Goal: Ask a question

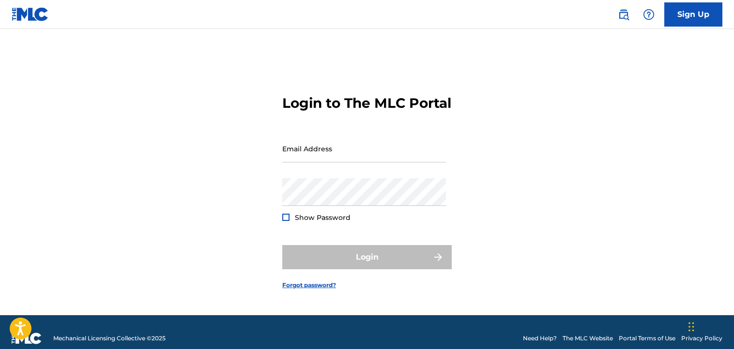
scroll to position [13, 0]
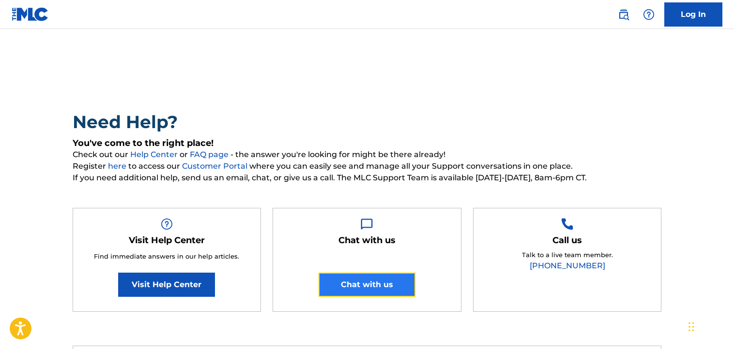
click at [370, 293] on button "Chat with us" at bounding box center [367, 285] width 97 height 24
click at [350, 287] on button "Chat with us" at bounding box center [367, 285] width 97 height 24
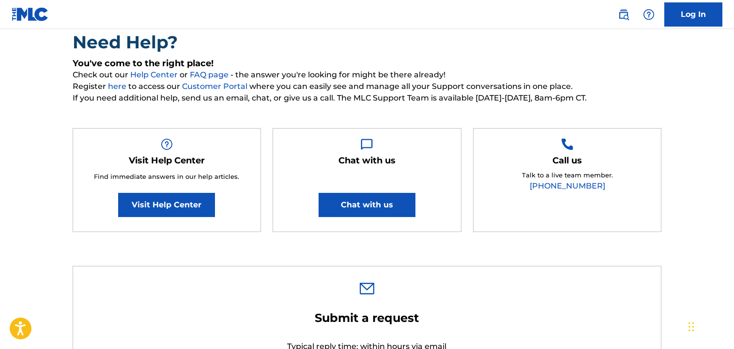
scroll to position [97, 0]
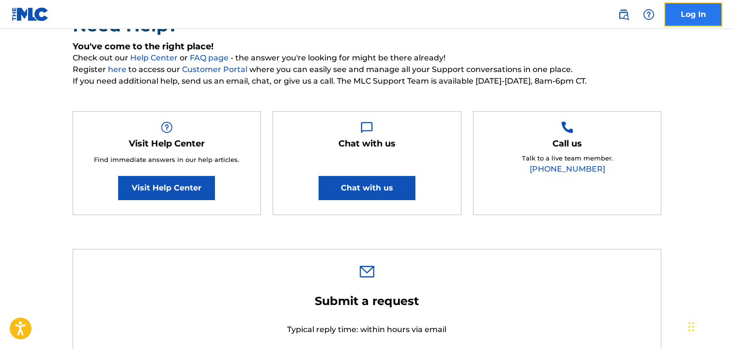
click at [683, 11] on link "Log In" at bounding box center [693, 14] width 58 height 24
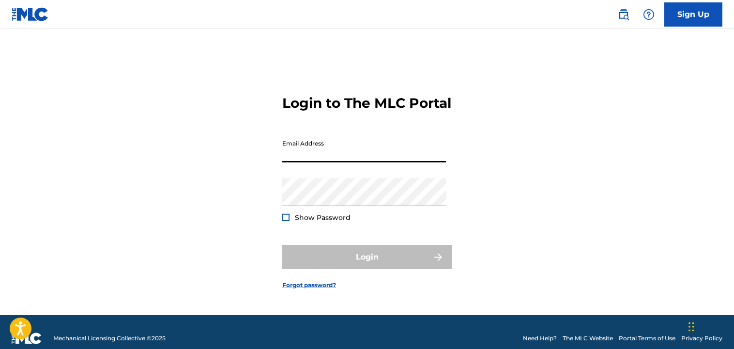
click at [341, 160] on input "Email Address" at bounding box center [364, 149] width 164 height 28
type input "[EMAIL_ADDRESS][DOMAIN_NAME]"
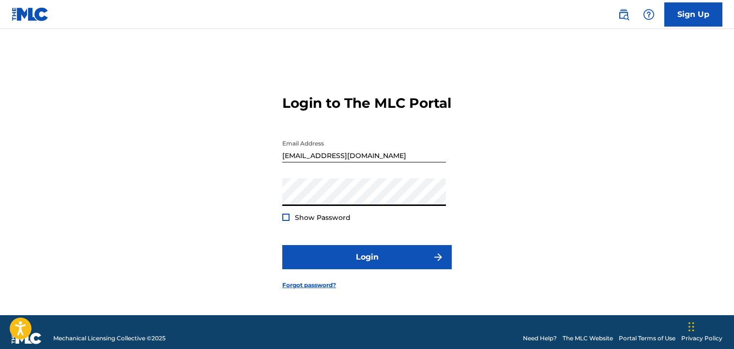
click at [287, 221] on div at bounding box center [285, 217] width 7 height 7
click at [287, 220] on img at bounding box center [285, 217] width 5 height 5
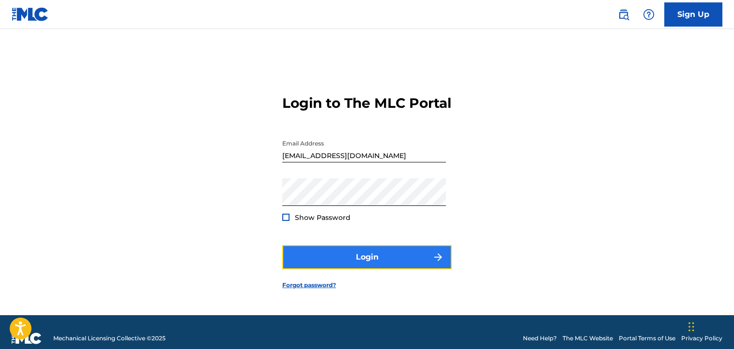
click at [359, 261] on button "Login" at bounding box center [366, 257] width 169 height 24
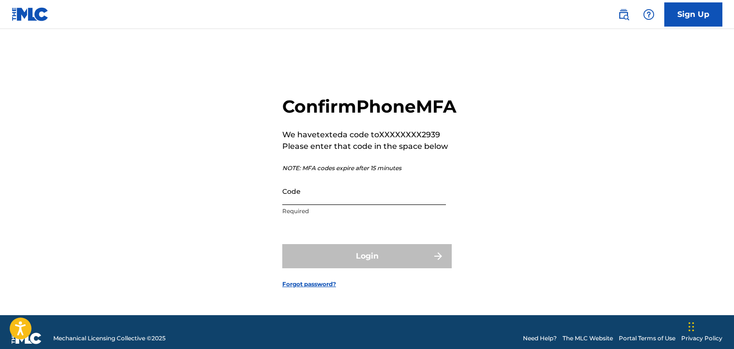
click at [386, 205] on input "Code" at bounding box center [364, 192] width 164 height 28
click at [480, 187] on div "Confirm Phone MFA We have texted a code to XXXXXXXX2939 Please enter that code …" at bounding box center [367, 184] width 678 height 262
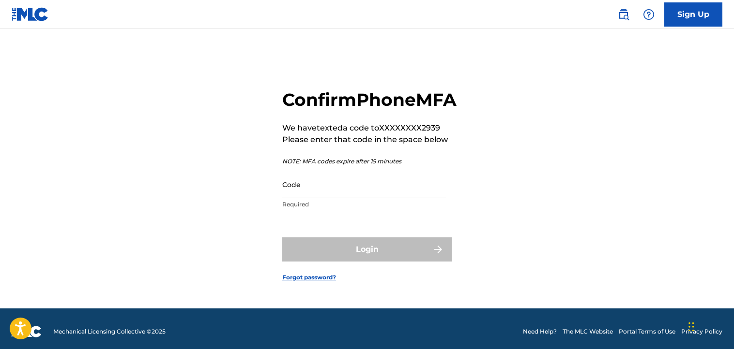
scroll to position [13, 0]
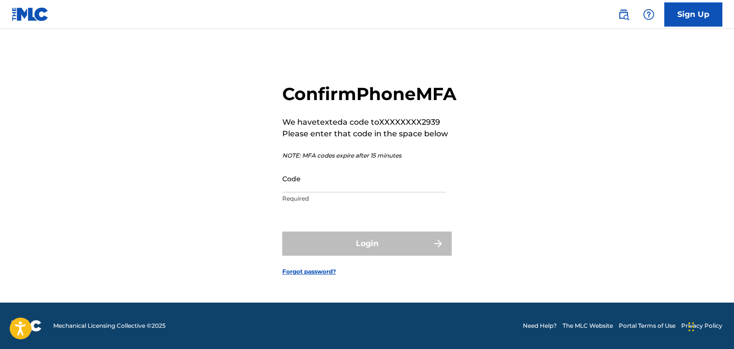
click at [360, 160] on div "Confirm Phone MFA We have texted a code to XXXXXXXX2939 Please enter that code …" at bounding box center [369, 145] width 174 height 125
click at [647, 15] on img at bounding box center [649, 15] width 12 height 12
click at [642, 66] on p "View portal intro" at bounding box center [648, 63] width 82 height 23
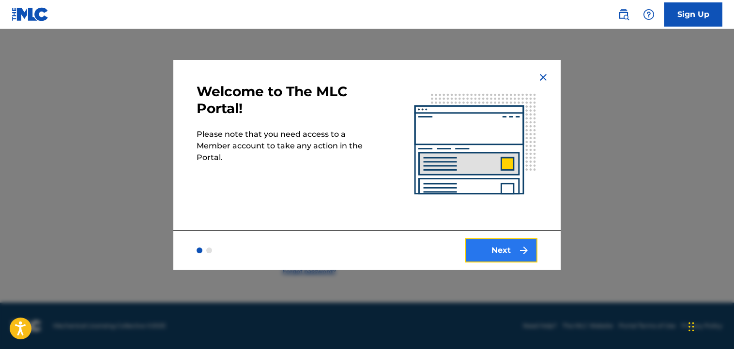
click at [507, 259] on button "Next" at bounding box center [501, 251] width 73 height 24
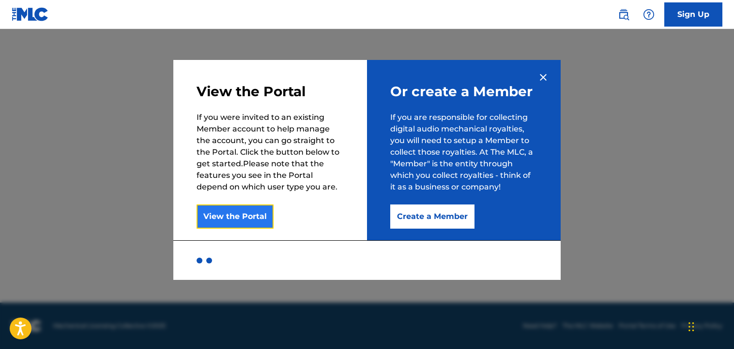
click at [210, 223] on button "View the Portal" at bounding box center [235, 217] width 77 height 24
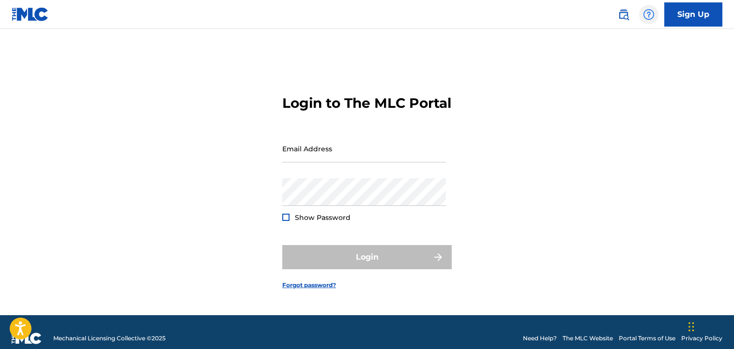
click at [646, 15] on img at bounding box center [649, 15] width 12 height 12
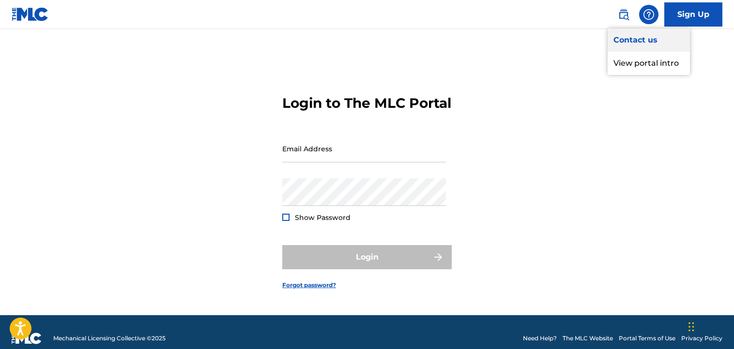
click at [640, 40] on link "Contact us" at bounding box center [648, 40] width 82 height 23
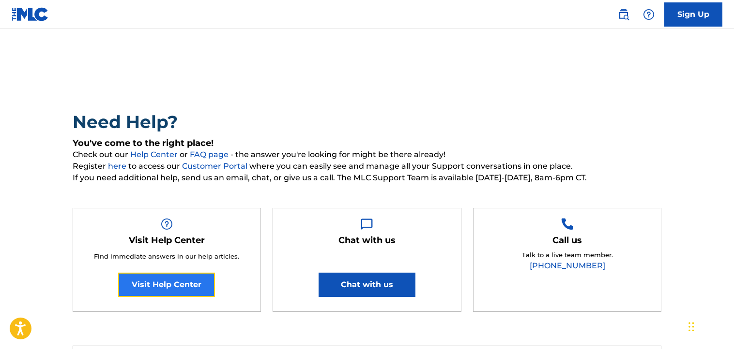
click at [178, 287] on link "Visit Help Center" at bounding box center [166, 285] width 97 height 24
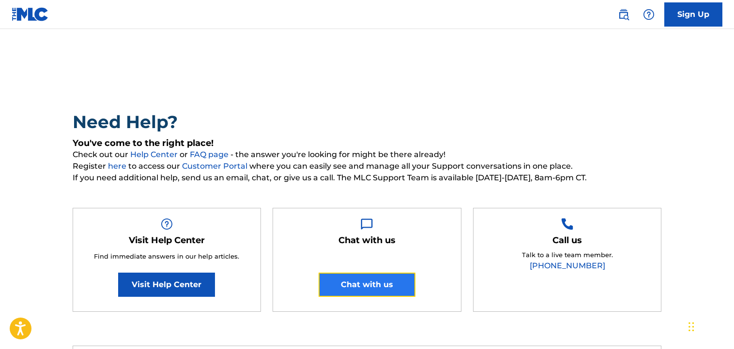
click at [372, 287] on button "Chat with us" at bounding box center [367, 285] width 97 height 24
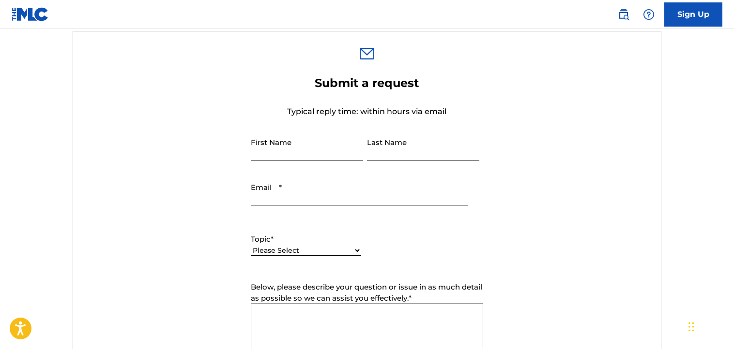
scroll to position [387, 0]
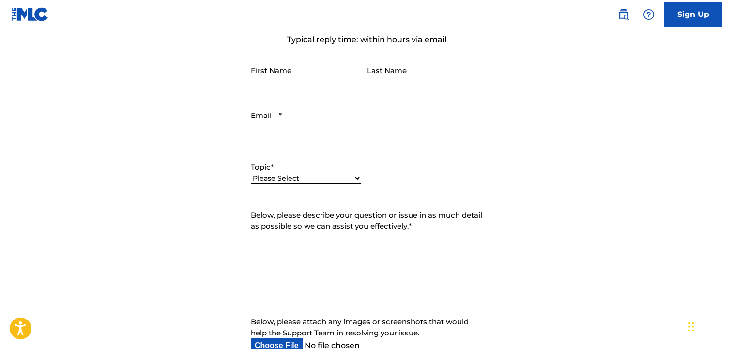
click at [281, 80] on input "First Name" at bounding box center [307, 75] width 112 height 28
type input "Andrae"
type input "Hamler"
type input "hoodking.ent@gmail.com"
click at [347, 178] on select "Please Select I need help with my account I need help with managing my catalog …" at bounding box center [306, 179] width 110 height 10
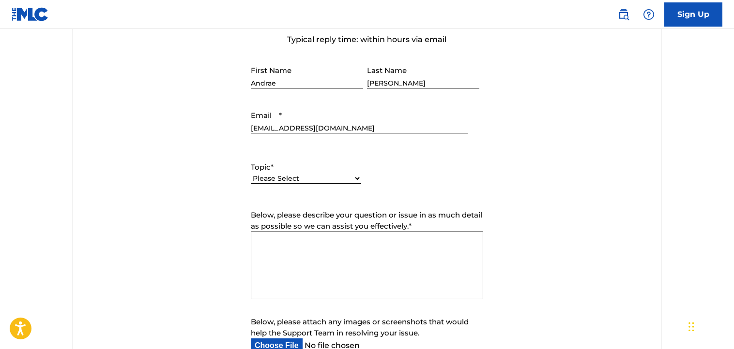
select select "I need help with my account"
click at [251, 174] on select "Please Select I need help with my account I need help with managing my catalog …" at bounding box center [306, 179] width 110 height 10
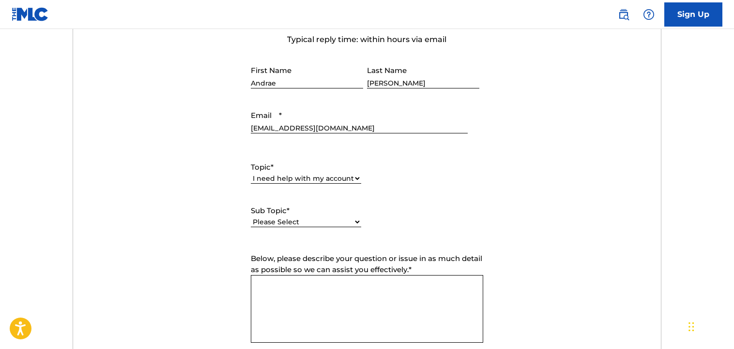
click at [352, 223] on select "Please Select I need help with my user account I can't log in to my user accoun…" at bounding box center [306, 222] width 110 height 10
select select "I can't log in to my user account"
click at [251, 217] on select "Please Select I need help with my user account I can't log in to my user accoun…" at bounding box center [306, 222] width 110 height 10
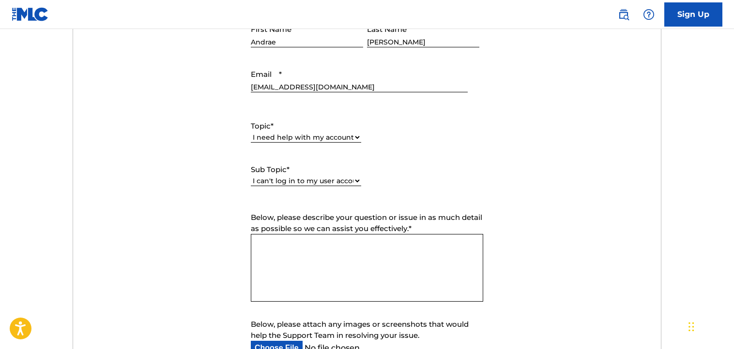
scroll to position [484, 0]
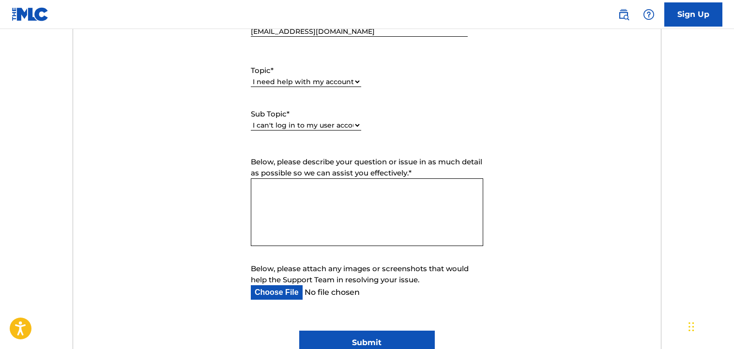
click at [298, 177] on label "Below, please describe your question or issue in as much detail as possible so …" at bounding box center [367, 168] width 232 height 22
click at [298, 179] on textarea "Below, please describe your question or issue in as much detail as possible so …" at bounding box center [367, 213] width 232 height 68
click at [304, 190] on textarea "Below, please describe your question or issue in as much detail as possible so …" at bounding box center [367, 213] width 232 height 68
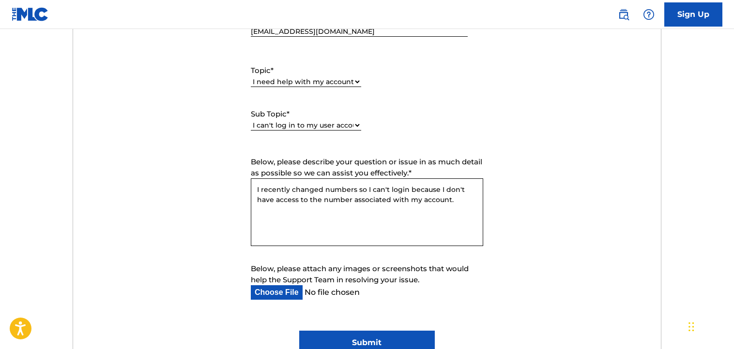
click at [250, 184] on fieldset "Below, please describe your question or issue in as much detail as possible so …" at bounding box center [367, 202] width 242 height 91
click at [258, 190] on textarea "I recently changed numbers so I can't login because I don't have access to the …" at bounding box center [367, 213] width 232 height 68
click at [259, 188] on textarea "I recently changed numbers so I can't login because I don't have access to the …" at bounding box center [367, 213] width 232 height 68
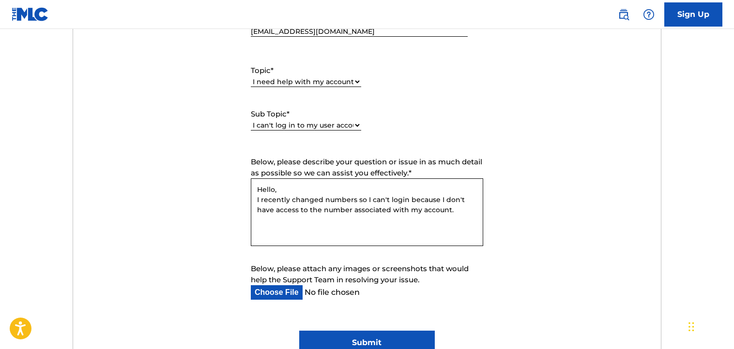
click at [456, 215] on textarea "Hello, I recently changed numbers so I can't login because I don't have access …" at bounding box center [367, 213] width 232 height 68
click at [258, 218] on textarea "Hello, I recently changed numbers so I can't login because I don't have access …" at bounding box center [367, 213] width 232 height 68
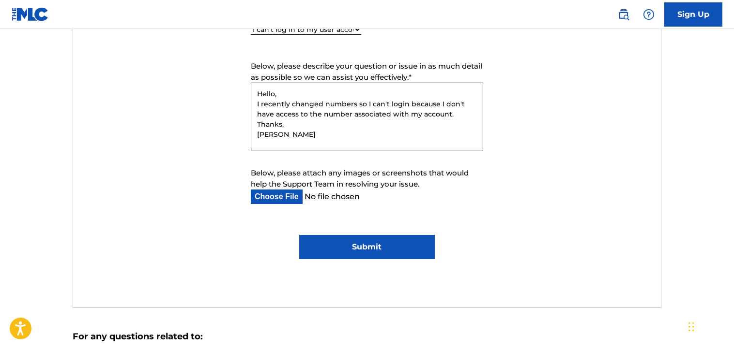
scroll to position [581, 0]
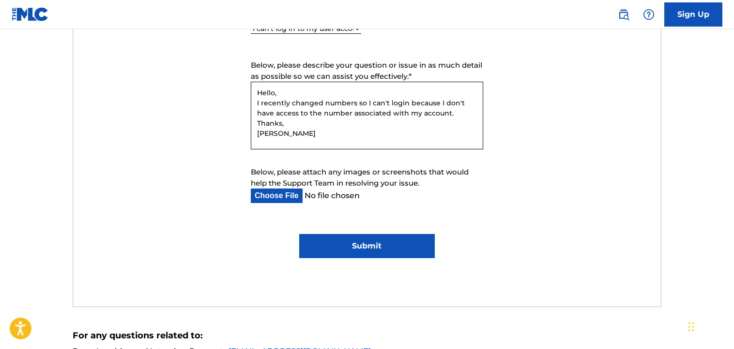
type textarea "Hello, I recently changed numbers so I can't login because I don't have access …"
click at [359, 249] on input "Submit" at bounding box center [366, 246] width 135 height 24
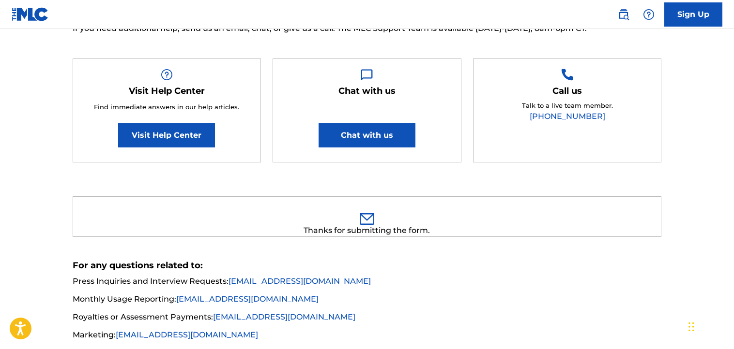
scroll to position [101, 0]
